Goal: Task Accomplishment & Management: Complete application form

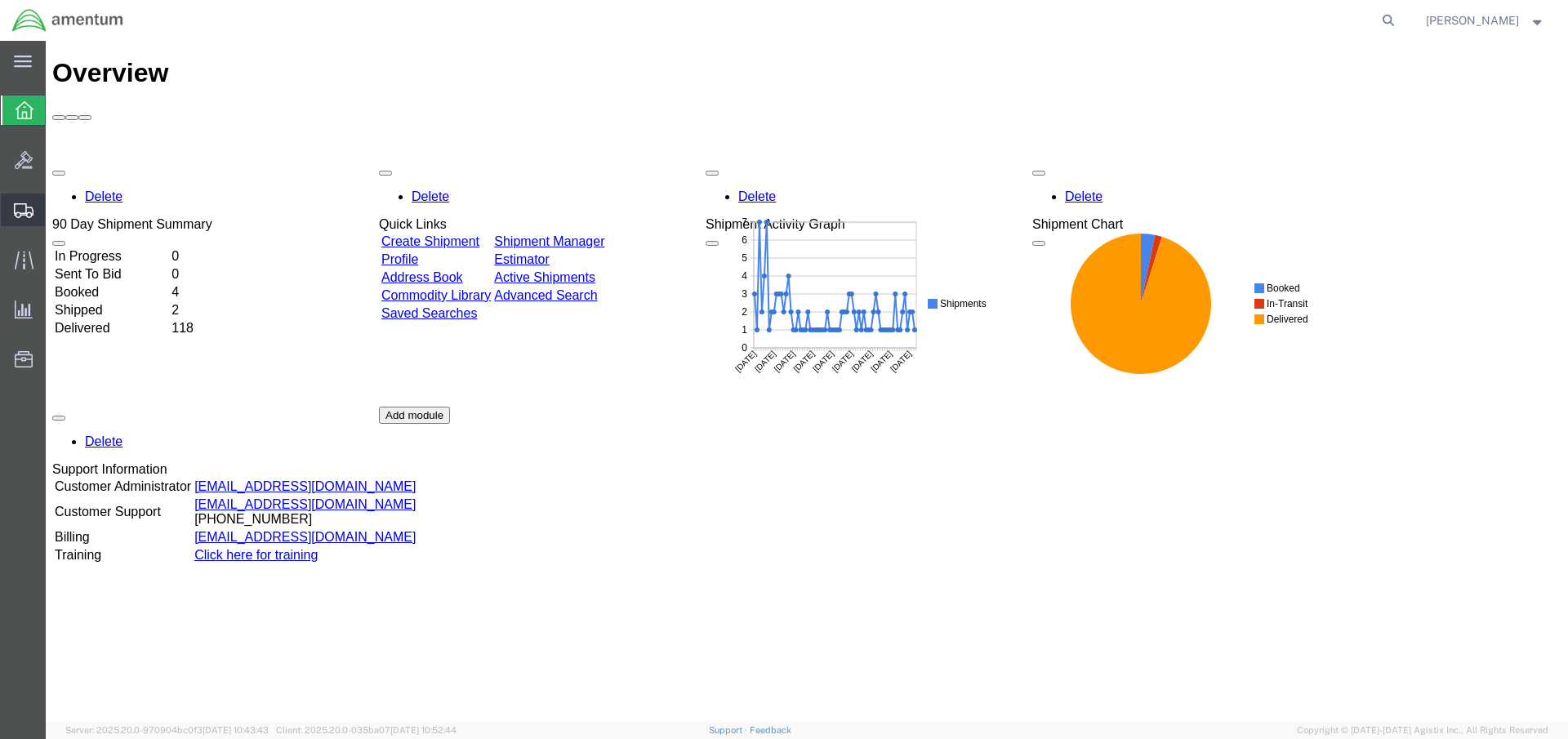
click at [0, 0] on span "Create Shipment" at bounding box center [0, 0] width 0 height 0
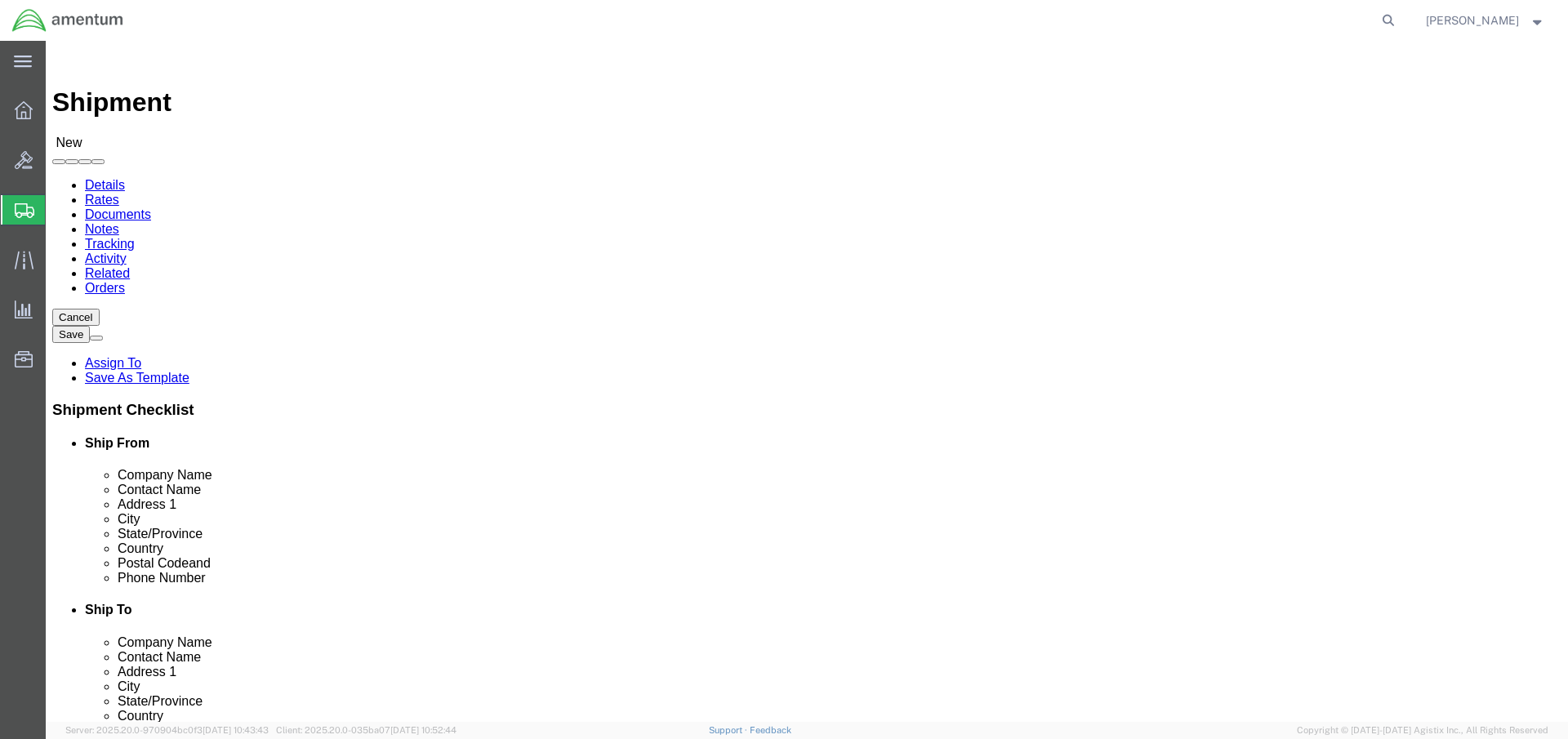
select select
click input "text"
type input "[PERSON_NAME]"
click div "- Amentum Services, Inc. - ([PERSON_NAME]) [STREET_ADDRESS]"
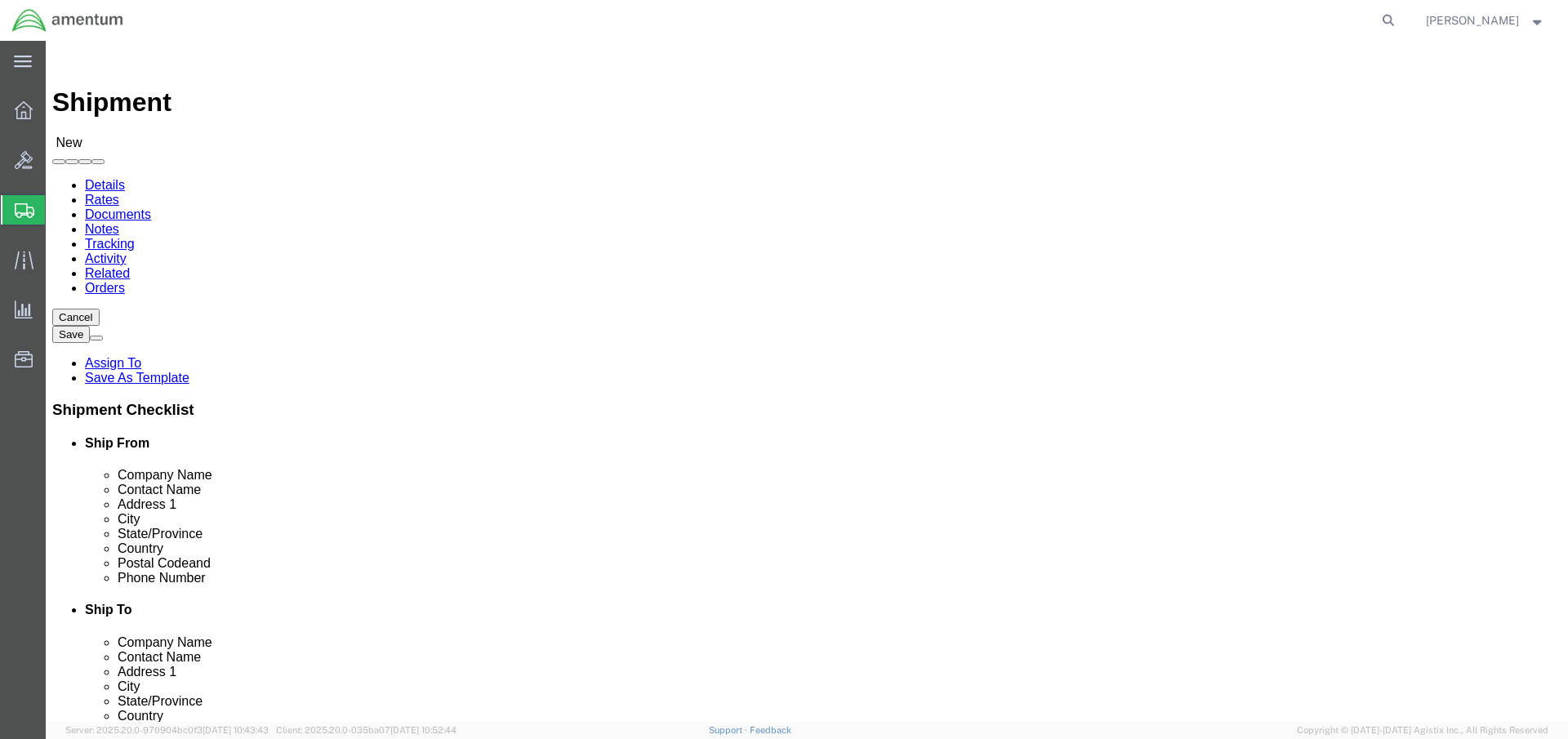
select select "FL"
type input "[PERSON_NAME]"
click input "text"
type input "Pacific"
click p "- Pacific Southwest Instruments - (Attn: Service Dept) [STREET_ADDRESS]"
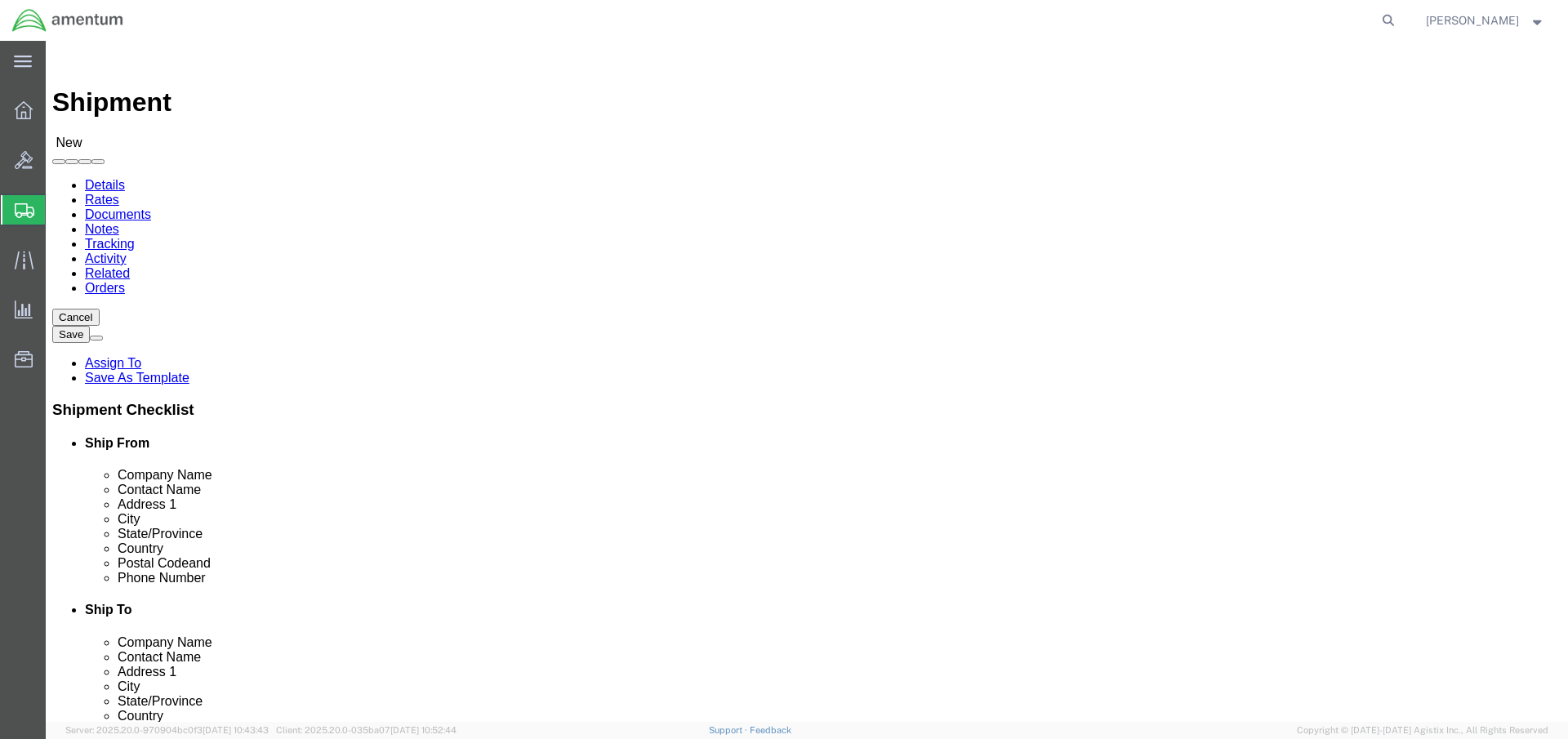
select select "CA"
type input "Pacific Southwest Instruments"
click div "[DATE] 1:00 PM"
click input "1:00 PM"
